Goal: Check status: Check status

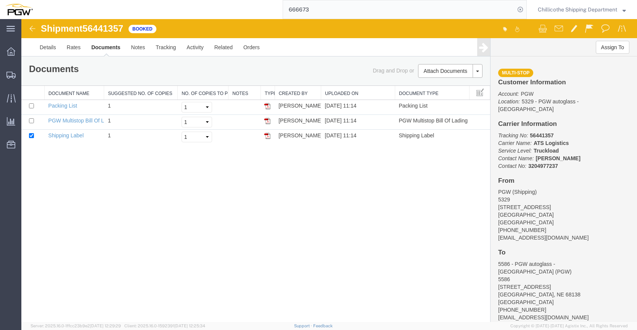
click at [324, 13] on input "666673" at bounding box center [399, 9] width 232 height 18
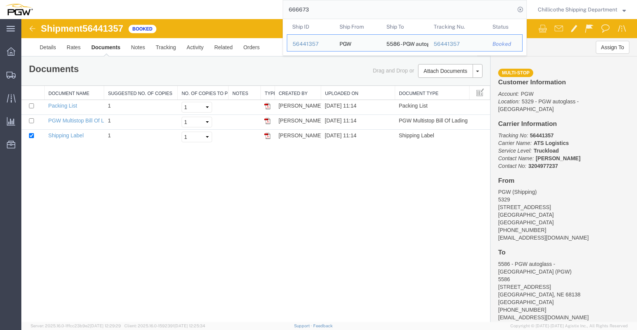
click at [324, 13] on input "666673" at bounding box center [399, 9] width 232 height 18
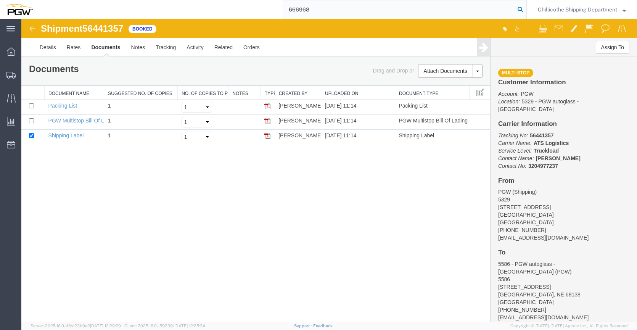
type input "666968"
click at [515, 11] on icon at bounding box center [520, 9] width 11 height 11
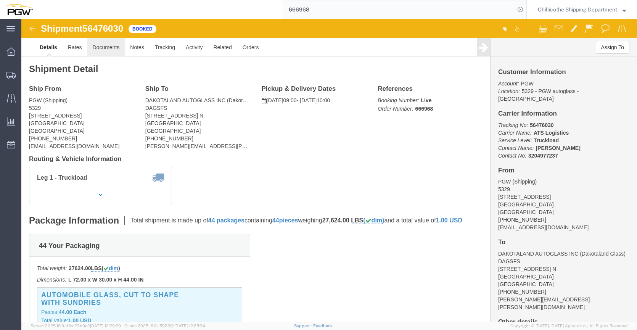
drag, startPoint x: 90, startPoint y: 49, endPoint x: 69, endPoint y: 30, distance: 28.6
click link "Documents"
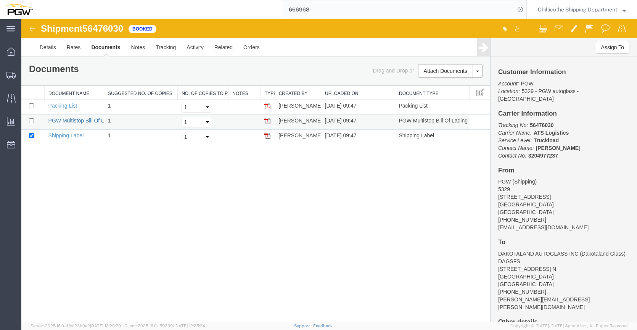
click at [59, 121] on link "PGW Multistop Bill Of Lading" at bounding box center [82, 120] width 69 height 6
